Goal: Information Seeking & Learning: Learn about a topic

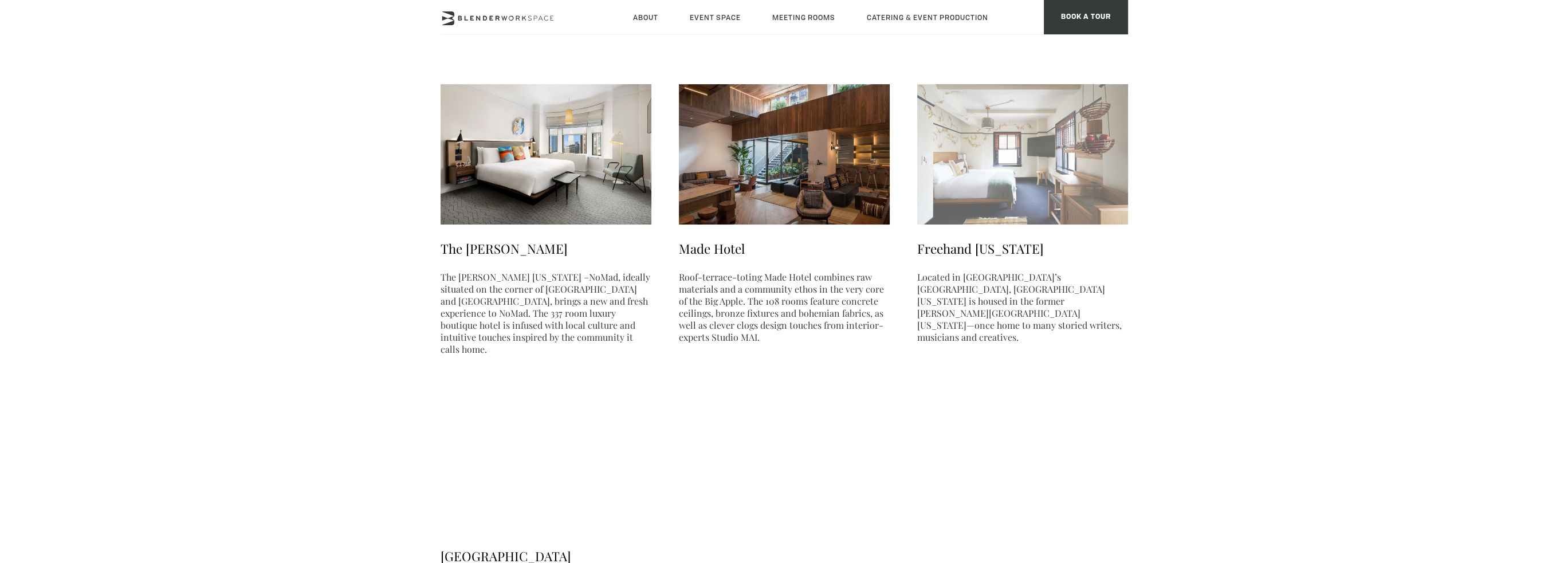
scroll to position [458, 0]
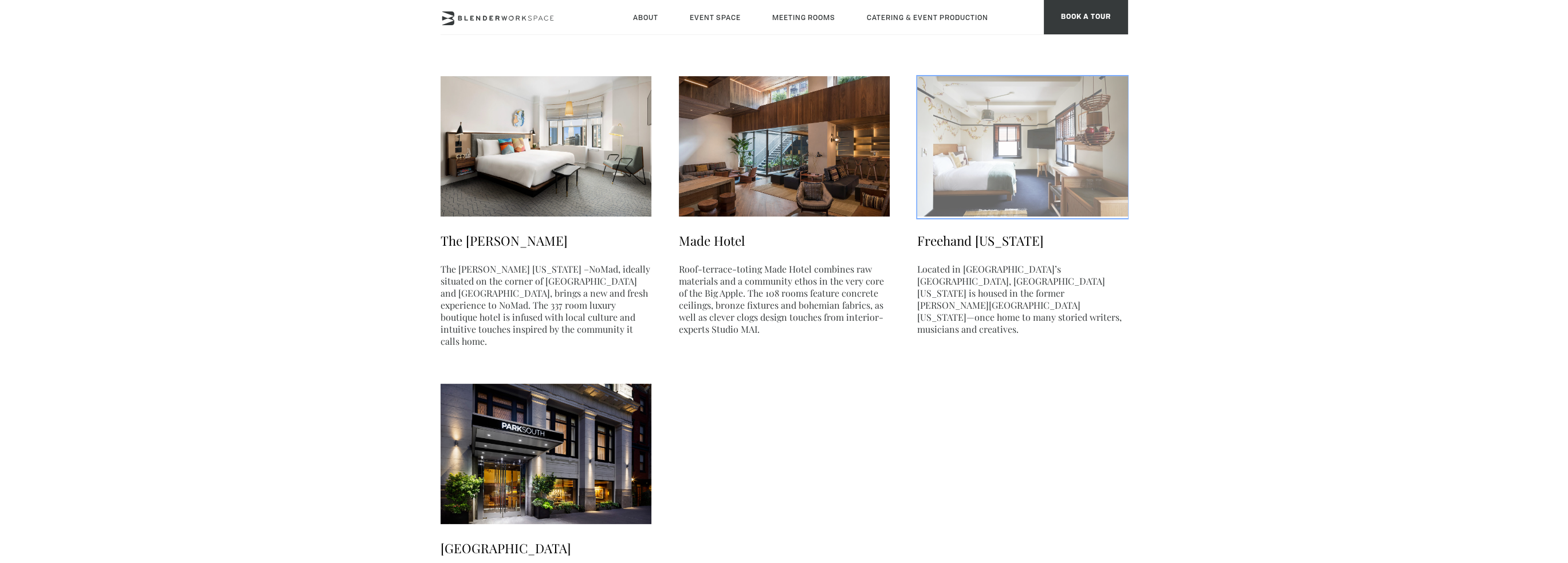
click at [1039, 144] on img at bounding box center [1023, 147] width 211 height 141
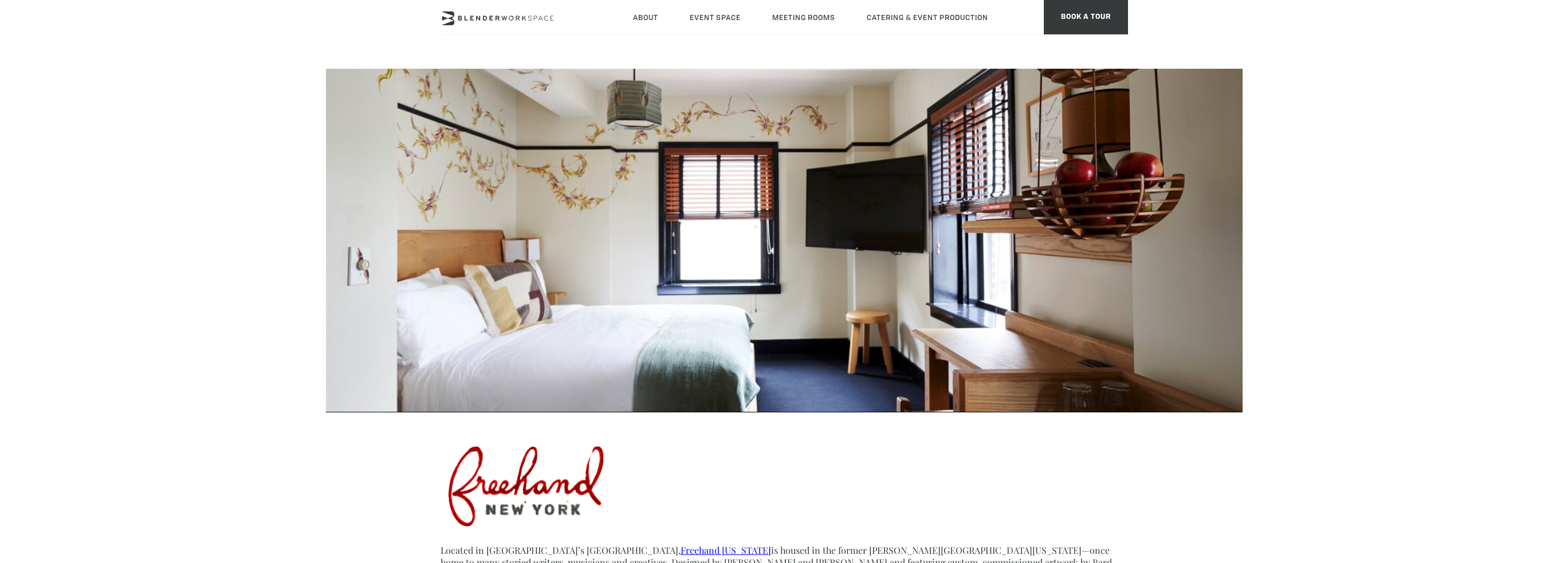
type div "[DATE]"
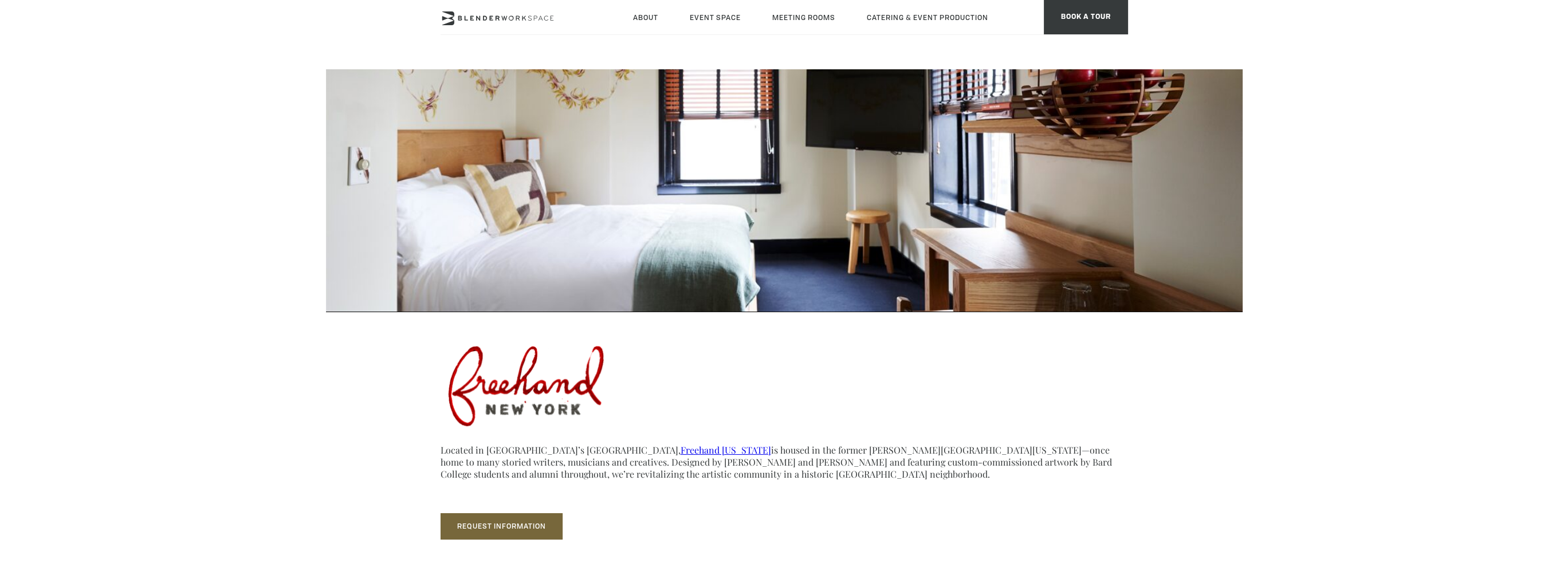
scroll to position [115, 0]
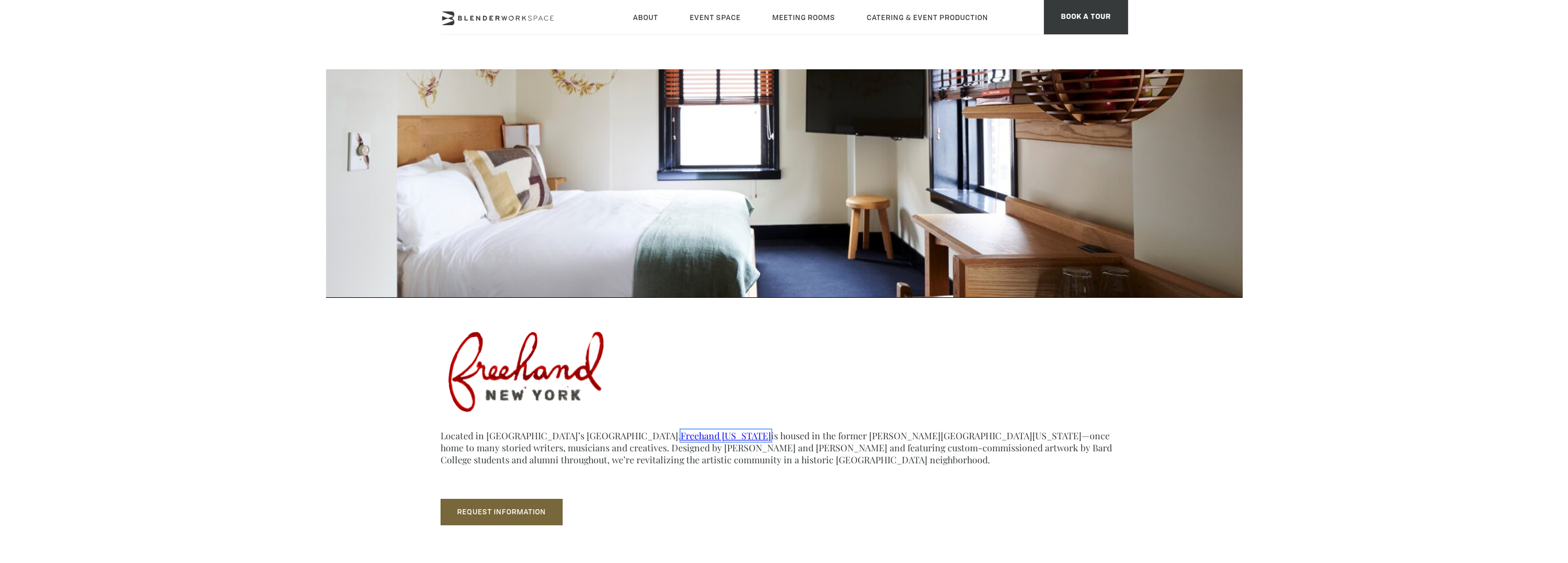
click at [681, 434] on link "Freehand [US_STATE]" at bounding box center [726, 435] width 91 height 12
